Goal: Task Accomplishment & Management: Manage account settings

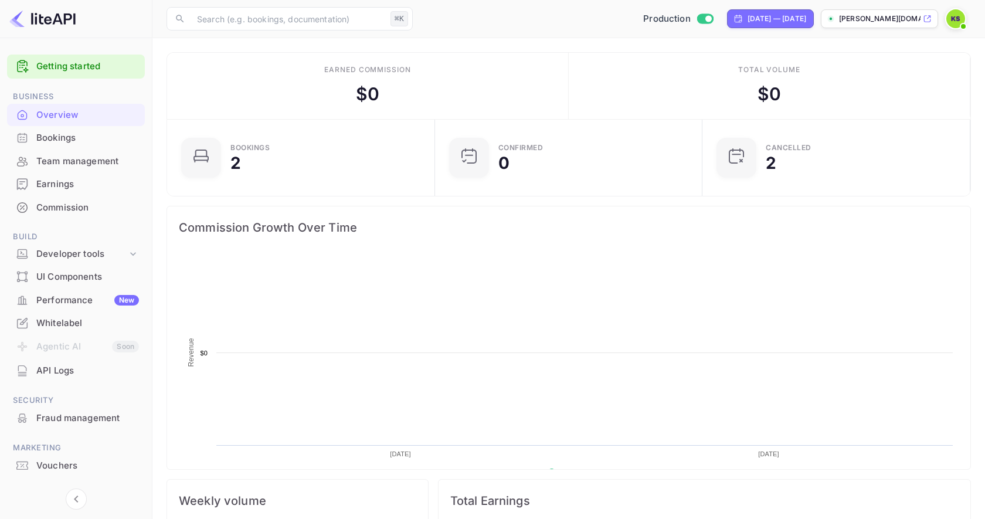
scroll to position [191, 261]
click at [63, 140] on div "Bookings" at bounding box center [87, 137] width 103 height 13
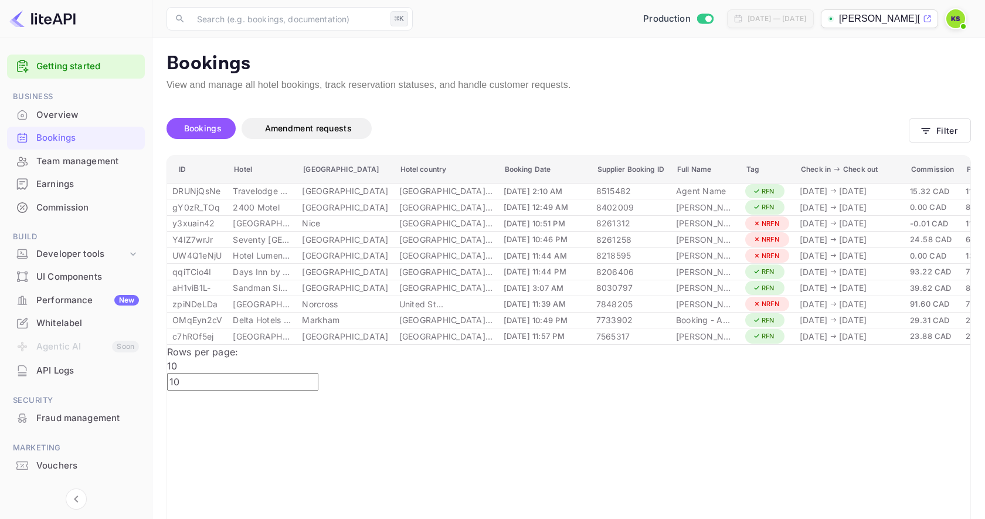
click at [888, 19] on p "[PERSON_NAME][DOMAIN_NAME]..." at bounding box center [880, 19] width 82 height 14
click at [50, 327] on div "Whitelabel" at bounding box center [87, 323] width 103 height 13
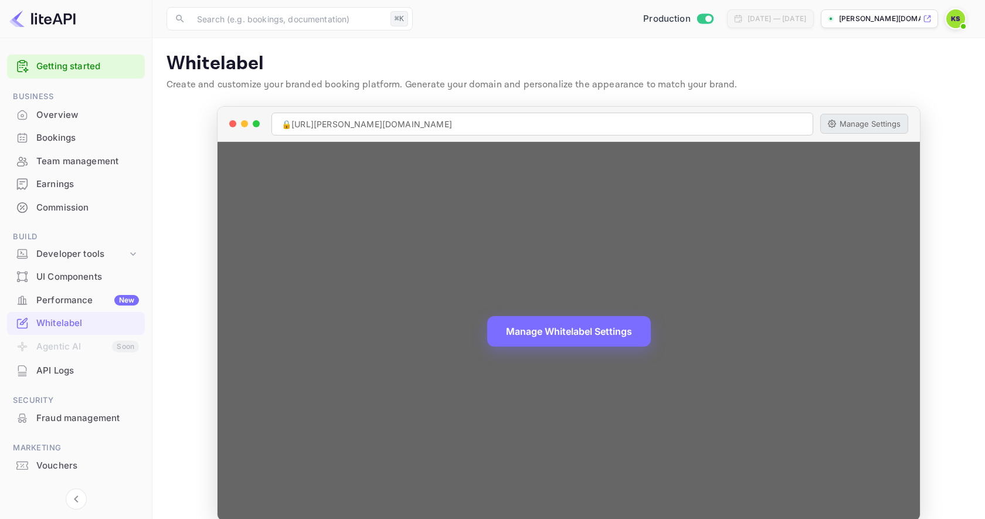
click at [862, 122] on button "Manage Settings" at bounding box center [864, 124] width 88 height 20
click at [863, 124] on button "Manage Settings" at bounding box center [864, 124] width 88 height 20
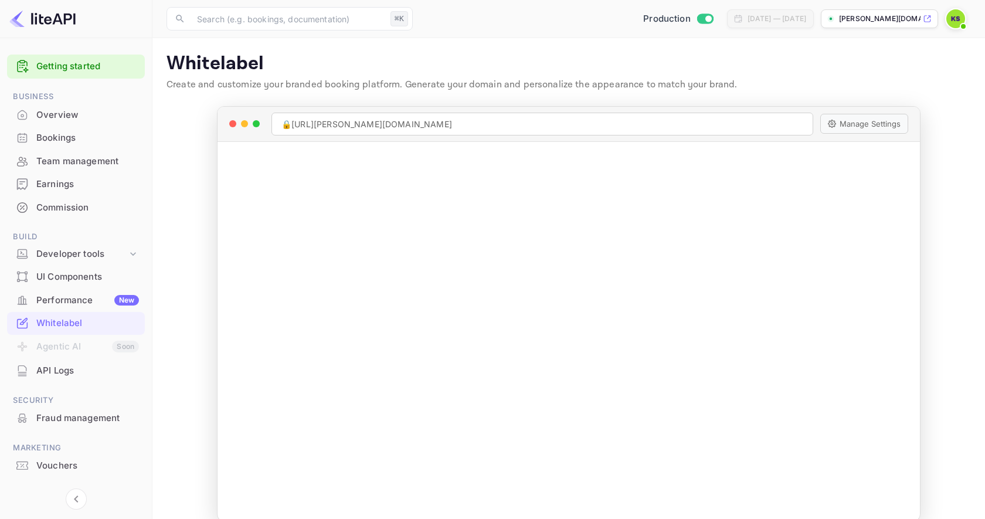
click at [83, 142] on div "Bookings" at bounding box center [87, 137] width 103 height 13
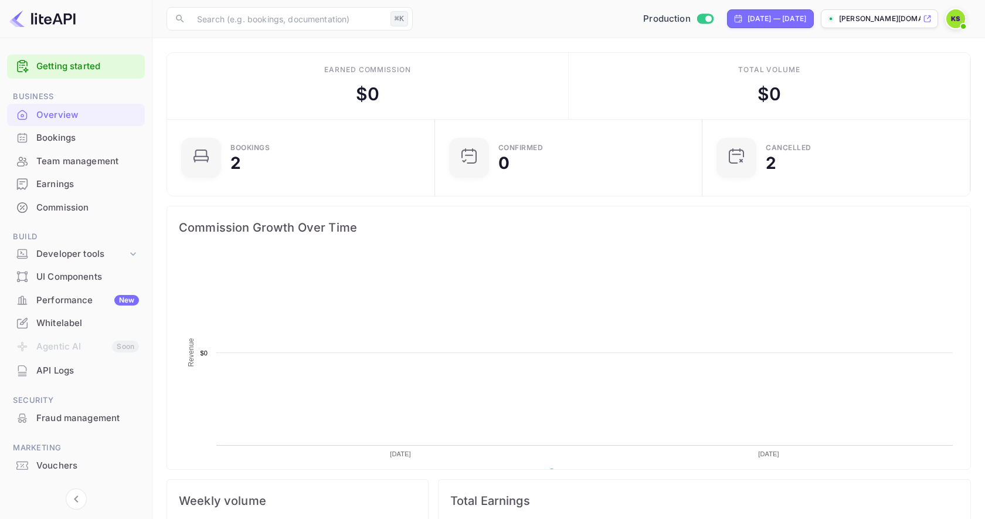
scroll to position [191, 261]
click at [64, 137] on div "Bookings" at bounding box center [87, 137] width 103 height 13
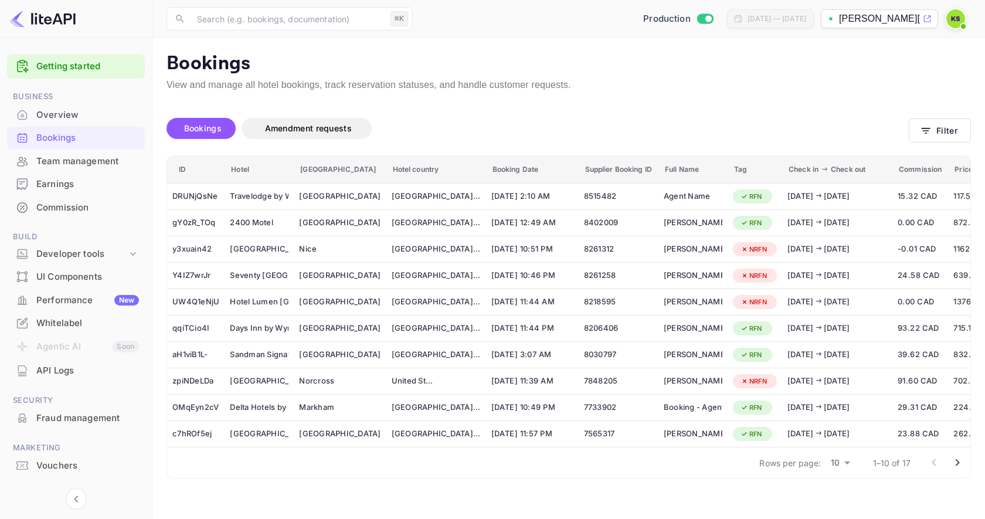
click at [773, 21] on div "[DATE] — [DATE]" at bounding box center [777, 18] width 59 height 11
click at [944, 125] on button "Filter" at bounding box center [940, 130] width 62 height 24
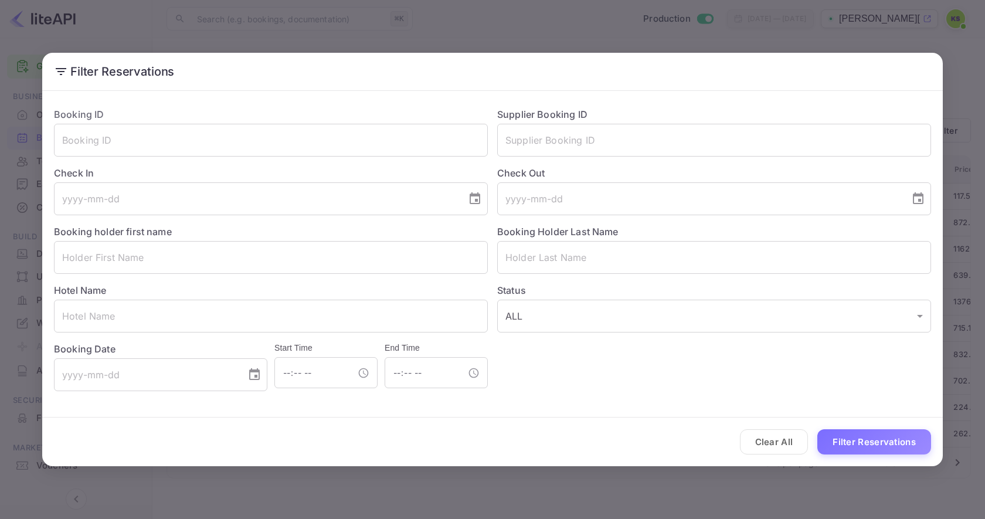
click at [962, 48] on div "Filter Reservations Booking ID ​ Supplier Booking ID ​ Check In ​ Check Out ​ B…" at bounding box center [492, 259] width 985 height 519
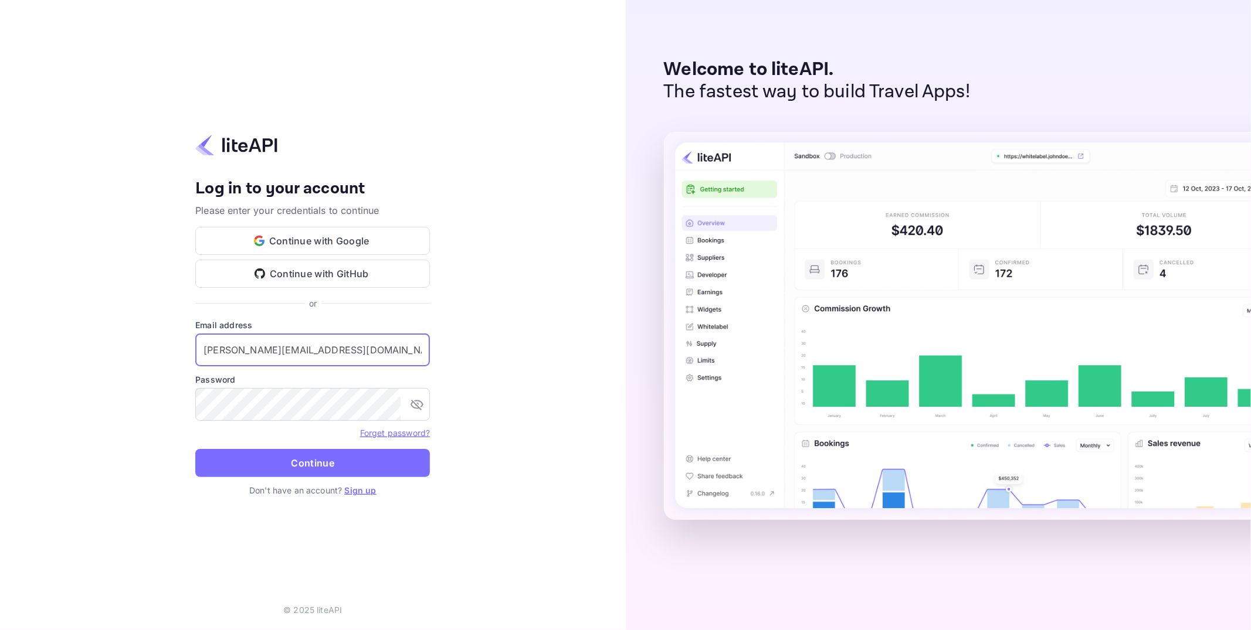
click at [320, 340] on input "j.richards+credit@nuitee.com" at bounding box center [312, 350] width 235 height 33
type input "j.richards+0714@nuitee.com"
click at [301, 469] on button "Continue" at bounding box center [312, 463] width 235 height 28
